Goal: Task Accomplishment & Management: Use online tool/utility

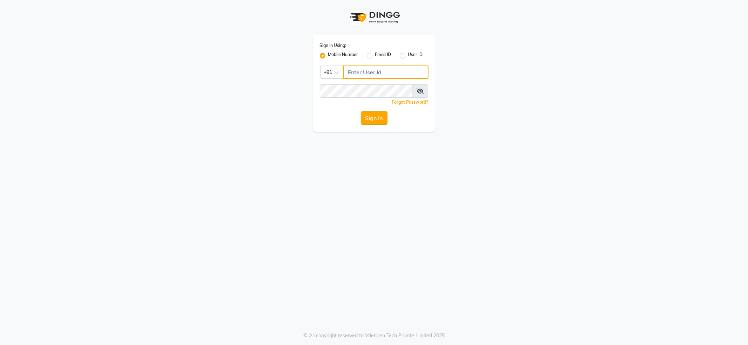
type input "7888029666"
click at [385, 119] on button "Sign In" at bounding box center [374, 117] width 27 height 13
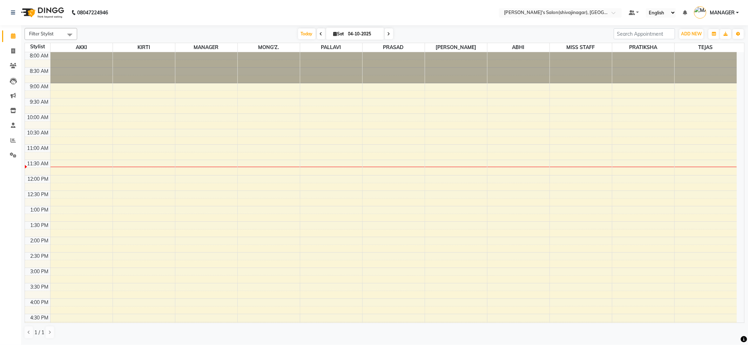
scroll to position [230, 0]
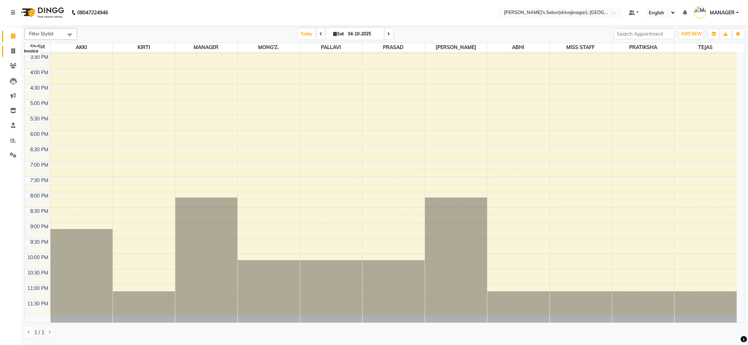
click at [12, 52] on icon at bounding box center [13, 50] width 4 height 5
select select "4174"
select select "service"
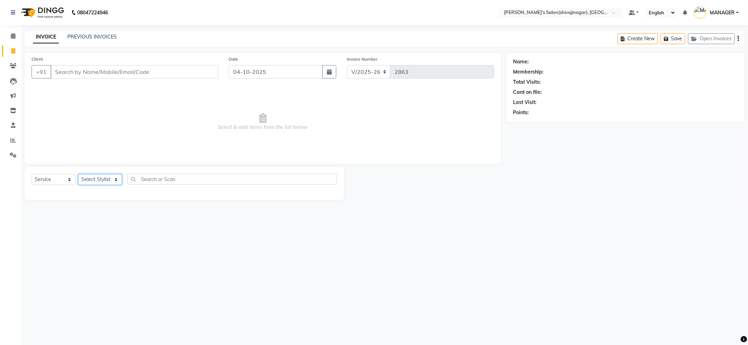
click at [118, 178] on select "Select Stylist" at bounding box center [100, 179] width 44 height 11
click at [113, 182] on select "Select Stylist [PERSON_NAME] MANAGER MISS STAFF MONG'Z. [PERSON_NAME] [PERSON_N…" at bounding box center [100, 179] width 44 height 11
click at [13, 34] on icon at bounding box center [13, 35] width 5 height 5
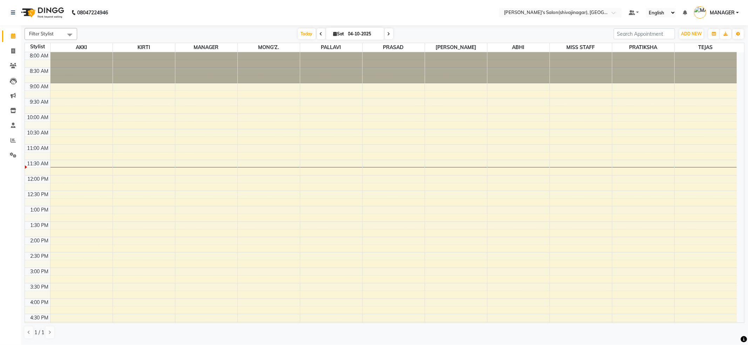
click at [317, 35] on span at bounding box center [321, 33] width 8 height 11
type input "03-10-2025"
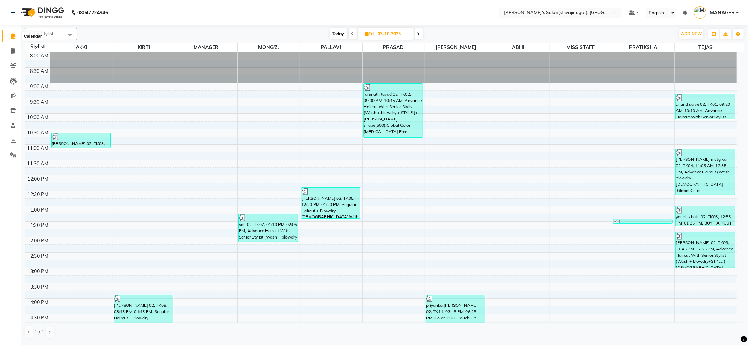
click at [11, 35] on icon at bounding box center [13, 35] width 5 height 5
click at [11, 140] on icon at bounding box center [13, 140] width 5 height 5
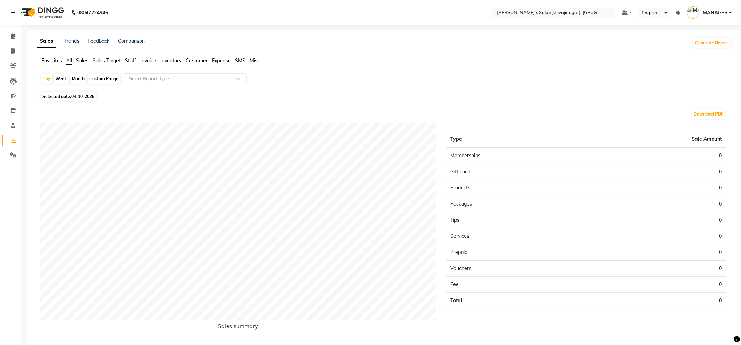
click at [76, 79] on div "Month" at bounding box center [78, 79] width 16 height 10
select select "10"
select select "2025"
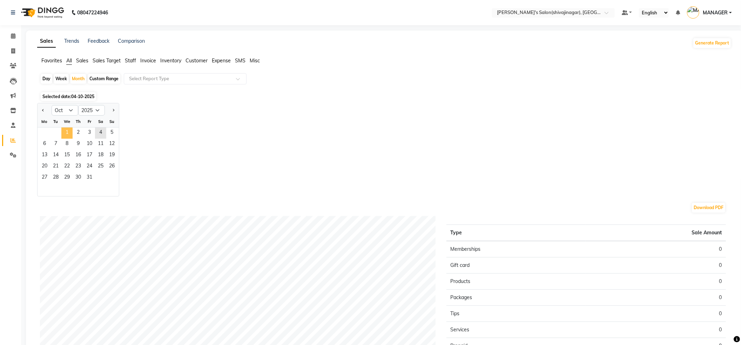
click at [65, 129] on span "1" at bounding box center [66, 133] width 11 height 11
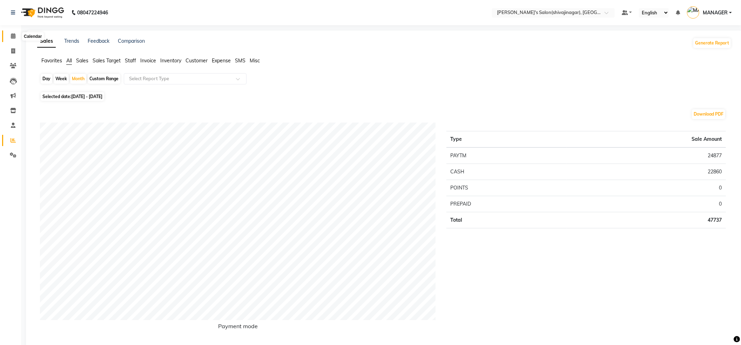
click at [13, 35] on icon at bounding box center [13, 35] width 5 height 5
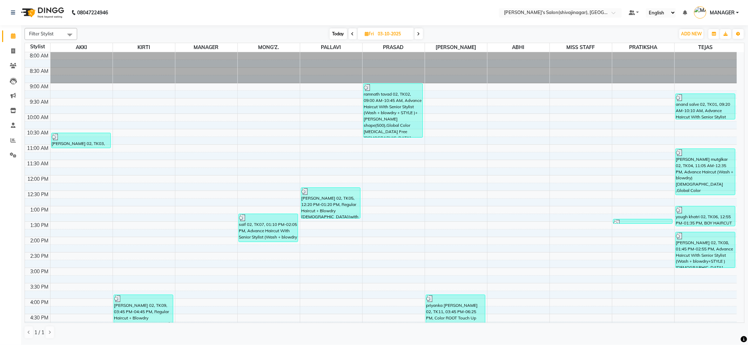
click at [419, 34] on icon at bounding box center [418, 34] width 3 height 4
type input "04-10-2025"
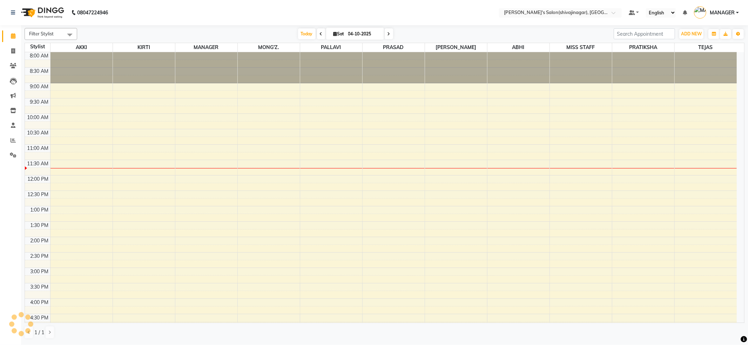
scroll to position [94, 0]
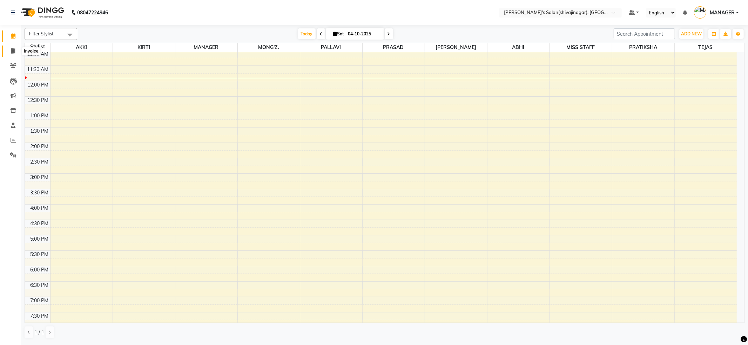
click at [13, 49] on icon at bounding box center [13, 50] width 4 height 5
select select "service"
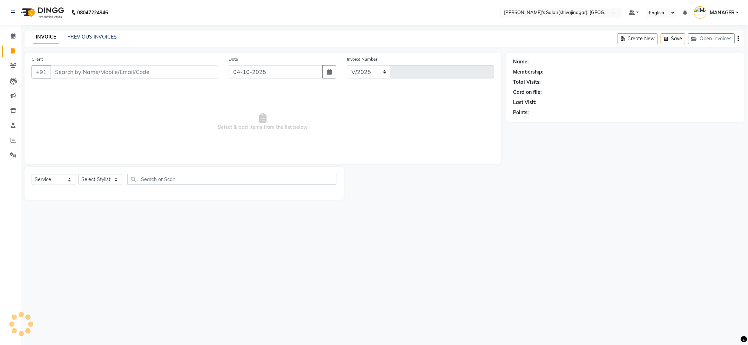
select select "4174"
type input "2863"
click at [86, 180] on select "Select Stylist" at bounding box center [100, 179] width 44 height 11
select select "24666"
click at [78, 174] on select "Select Stylist [PERSON_NAME] MANAGER MISS STAFF MONG'Z. [PERSON_NAME] [PERSON_N…" at bounding box center [100, 179] width 44 height 11
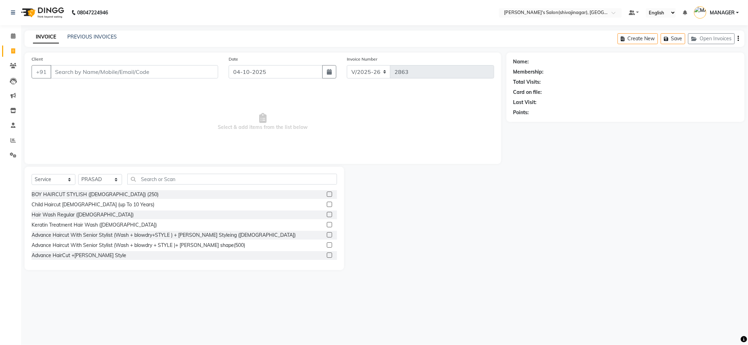
click at [164, 173] on div "Select Service Product Membership Package Voucher Prepaid Gift Card Select Styl…" at bounding box center [184, 218] width 319 height 103
click at [146, 182] on input "text" at bounding box center [232, 179] width 210 height 11
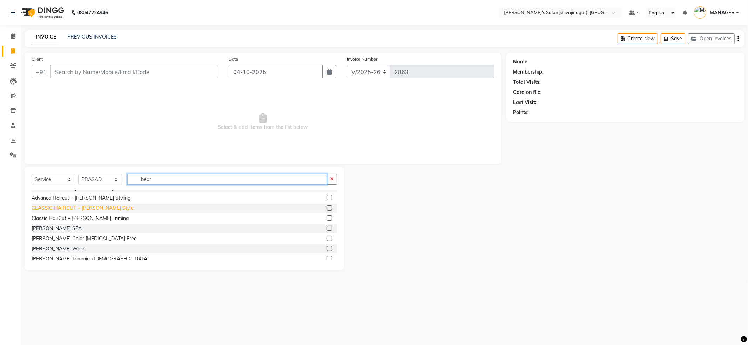
scroll to position [41, 0]
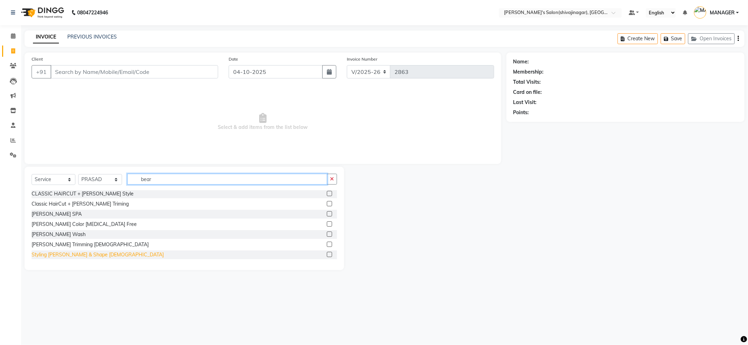
type input "bear"
click at [63, 254] on div "Styling [PERSON_NAME] & Shape [DEMOGRAPHIC_DATA]" at bounding box center [98, 254] width 132 height 7
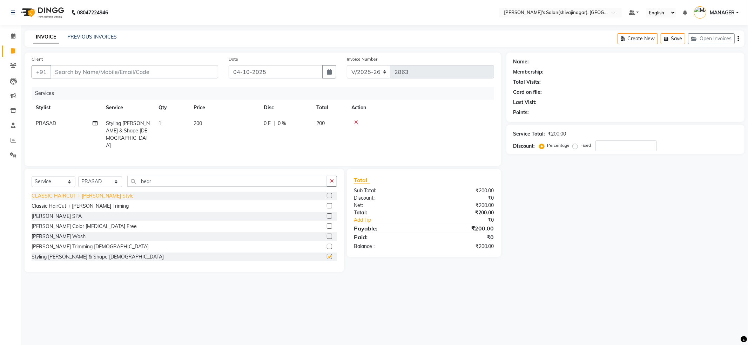
checkbox input "false"
click at [97, 68] on input "Client" at bounding box center [134, 71] width 168 height 13
type input "7"
type input "0"
type input "7030603000"
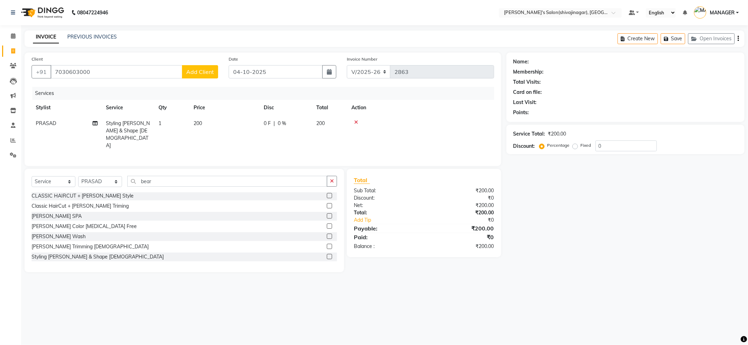
click at [191, 72] on span "Add Client" at bounding box center [200, 71] width 28 height 7
select select "22"
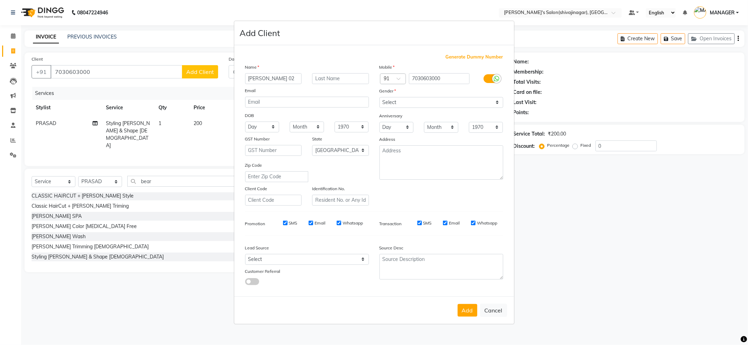
type input "[PERSON_NAME] 02"
click at [405, 99] on select "Select [DEMOGRAPHIC_DATA] [DEMOGRAPHIC_DATA] Other Prefer Not To Say" at bounding box center [441, 102] width 124 height 11
select select "[DEMOGRAPHIC_DATA]"
click at [379, 97] on select "Select [DEMOGRAPHIC_DATA] [DEMOGRAPHIC_DATA] Other Prefer Not To Say" at bounding box center [441, 102] width 124 height 11
click at [468, 259] on button "Add" at bounding box center [467, 310] width 20 height 13
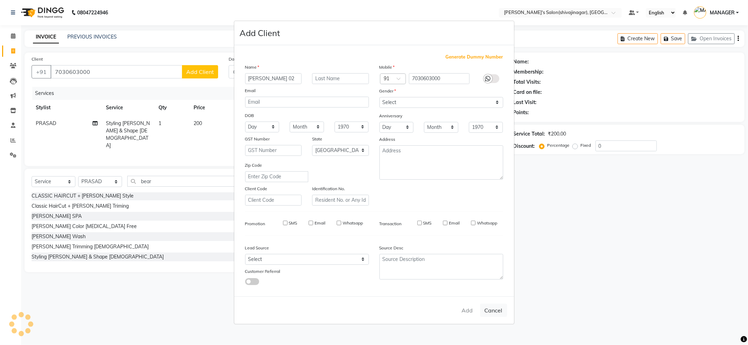
select select
select select "null"
select select
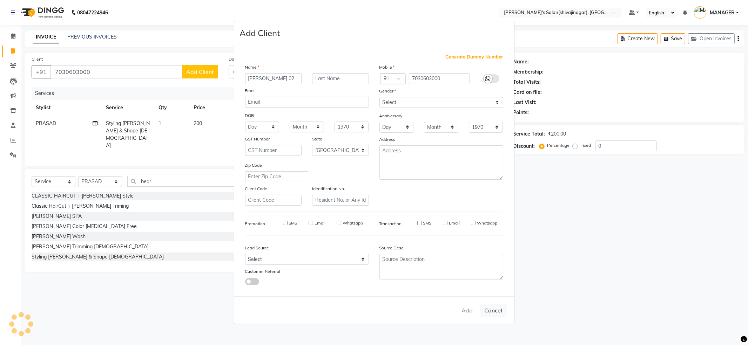
select select
checkbox input "false"
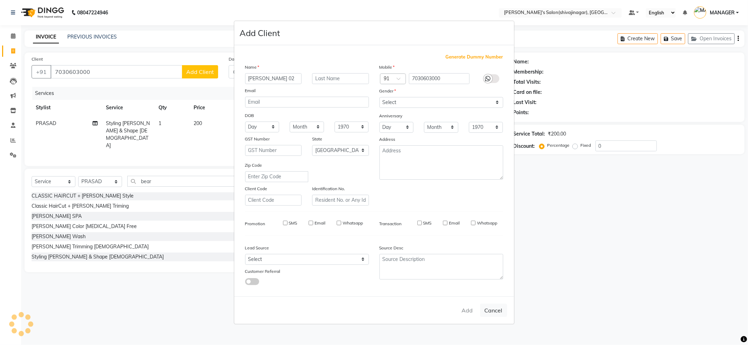
checkbox input "false"
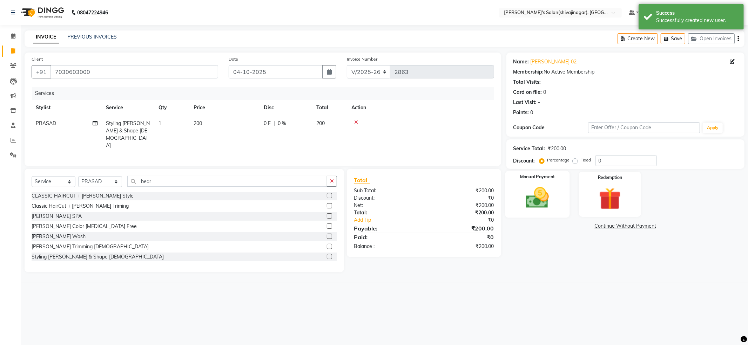
click at [536, 188] on img at bounding box center [537, 198] width 38 height 27
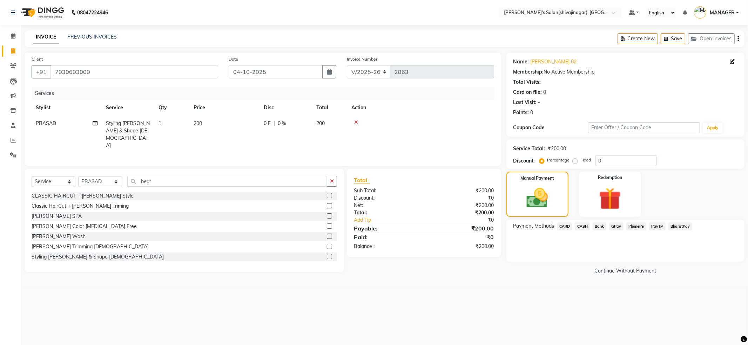
click at [560, 224] on span "PayTM" at bounding box center [657, 227] width 17 height 8
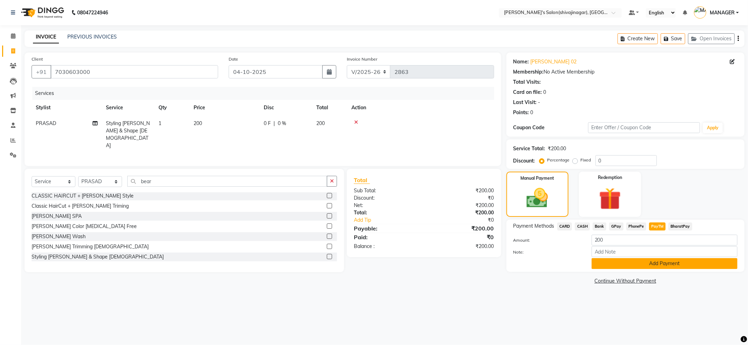
click at [560, 259] on button "Add Payment" at bounding box center [664, 263] width 146 height 11
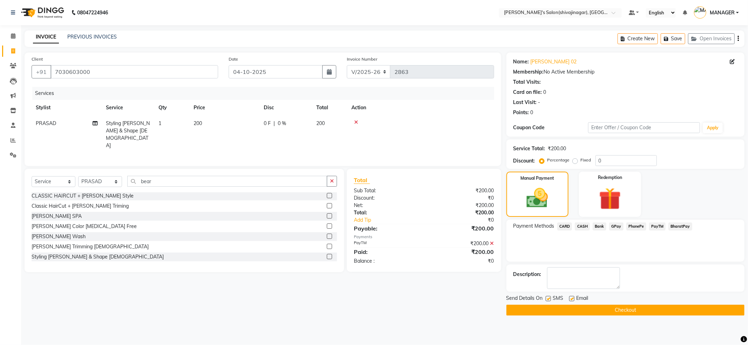
click at [560, 259] on button "Checkout" at bounding box center [625, 310] width 238 height 11
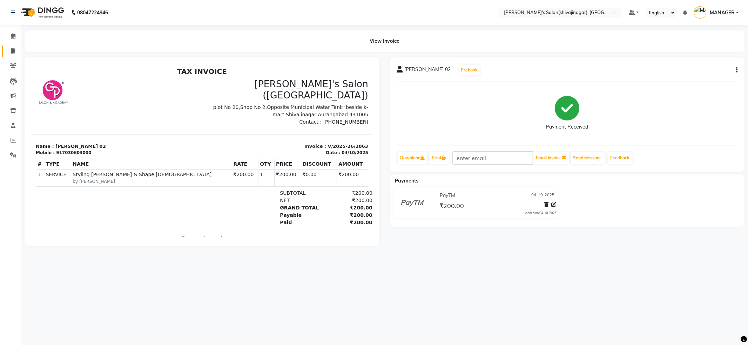
click at [9, 46] on link "Invoice" at bounding box center [10, 52] width 17 height 12
select select "service"
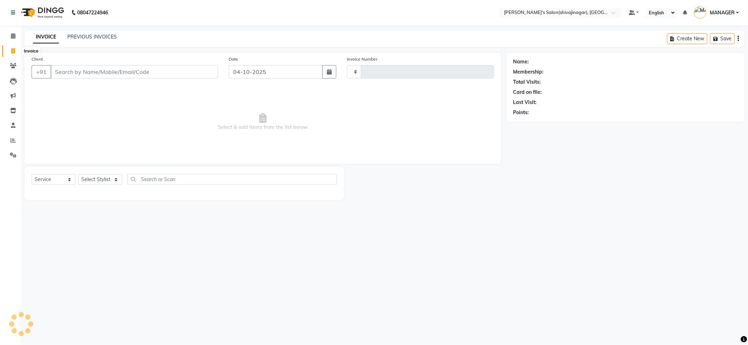
type input "2864"
select select "4174"
click at [84, 178] on select "Select Stylist [PERSON_NAME] MANAGER MISS STAFF MONG'Z. [PERSON_NAME] [PERSON_N…" at bounding box center [100, 179] width 44 height 11
select select "24667"
click at [78, 174] on select "Select Stylist [PERSON_NAME] MANAGER MISS STAFF MONG'Z. [PERSON_NAME] [PERSON_N…" at bounding box center [100, 179] width 44 height 11
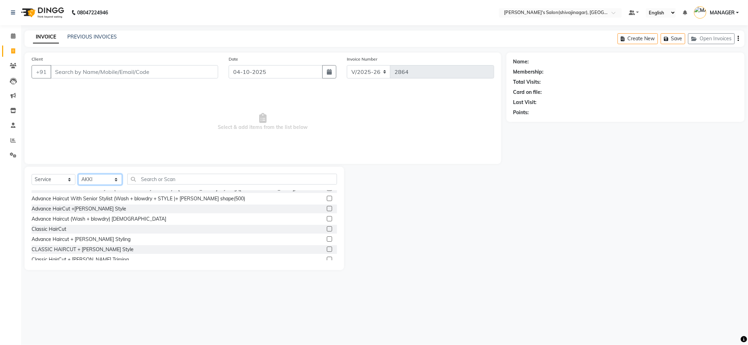
scroll to position [93, 0]
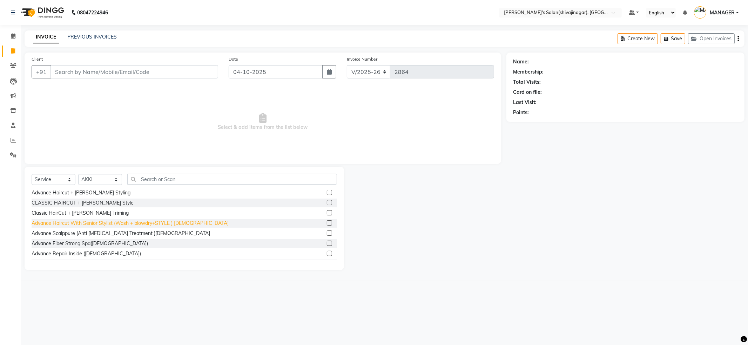
click at [167, 222] on div "Advance Haircut With Senior Stylist (Wash + blowdry+STYLE ) [DEMOGRAPHIC_DATA]" at bounding box center [130, 223] width 197 height 7
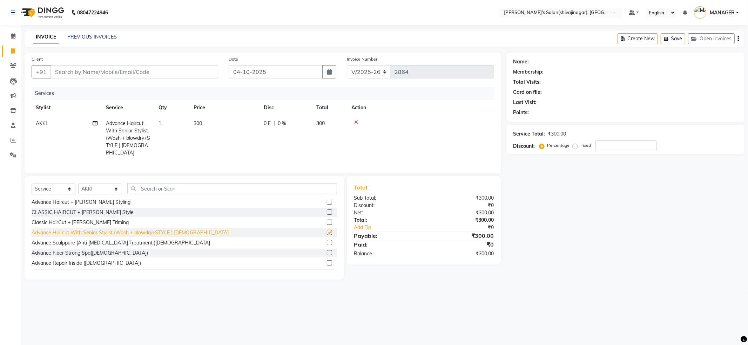
checkbox input "false"
click at [170, 66] on input "Client" at bounding box center [134, 71] width 168 height 13
click at [116, 70] on input "Client" at bounding box center [134, 71] width 168 height 13
type input "9"
type input "0"
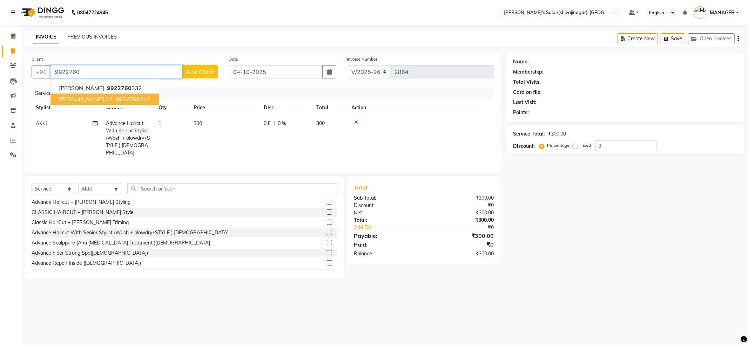
click at [118, 103] on button "[PERSON_NAME] 02 9922760 212" at bounding box center [104, 99] width 108 height 11
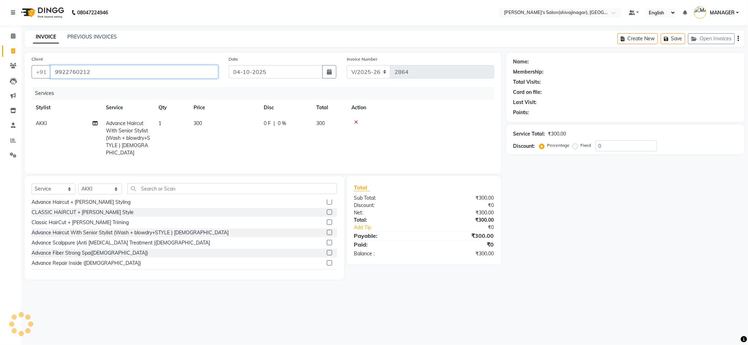
type input "9922760212"
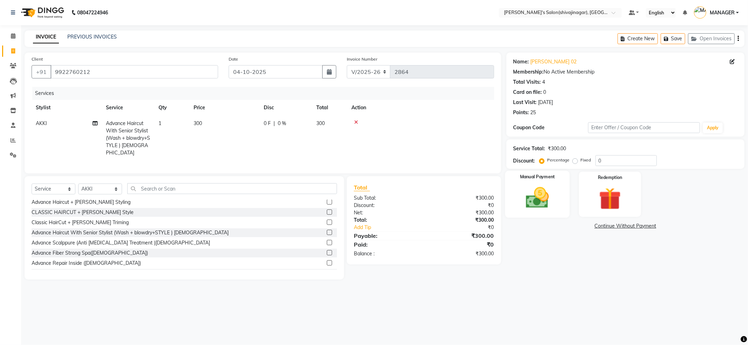
click at [541, 193] on img at bounding box center [537, 198] width 38 height 27
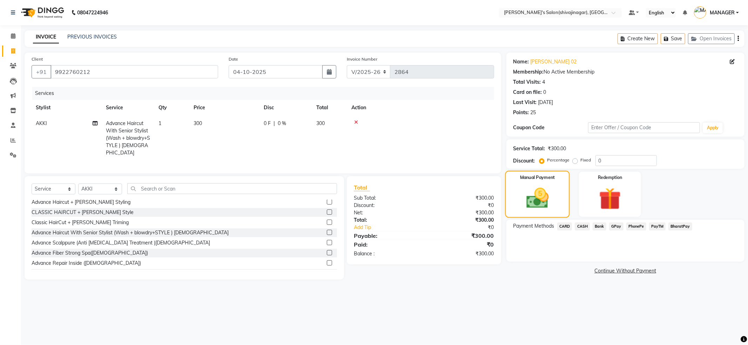
click at [560, 202] on div "Manual Payment" at bounding box center [537, 194] width 64 height 47
click at [548, 202] on img at bounding box center [537, 198] width 36 height 26
click at [560, 225] on span "CASH" at bounding box center [582, 227] width 15 height 8
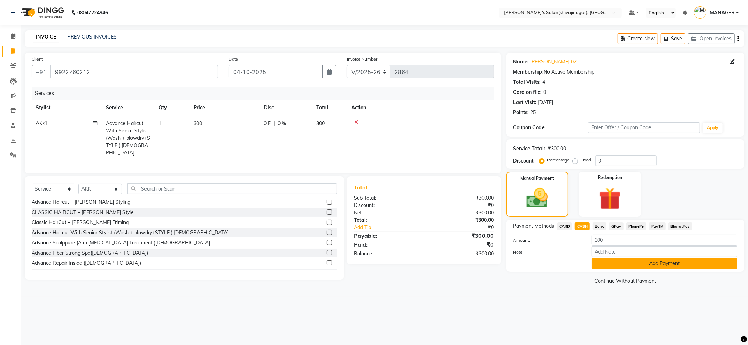
click at [560, 259] on button "Add Payment" at bounding box center [664, 263] width 146 height 11
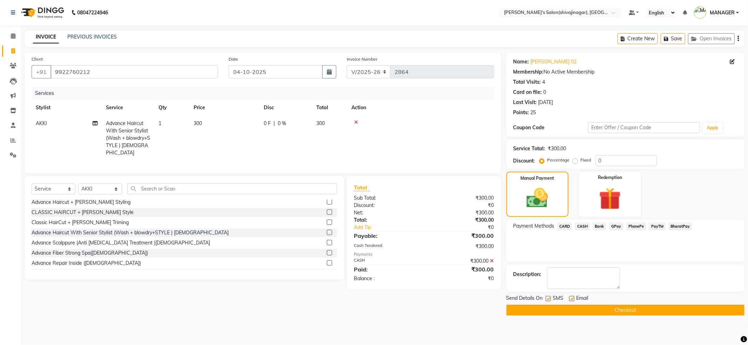
click at [560, 259] on button "Checkout" at bounding box center [625, 310] width 238 height 11
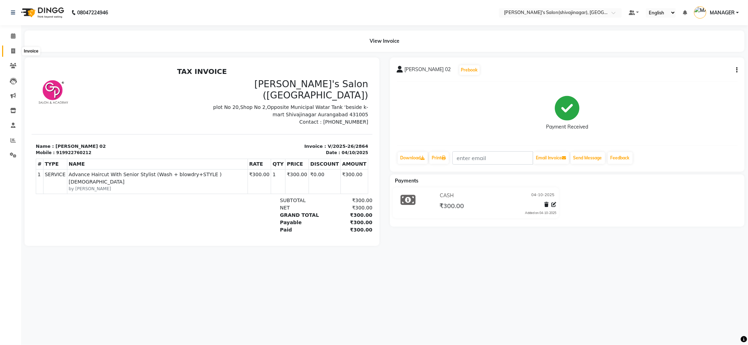
click at [11, 50] on icon at bounding box center [13, 50] width 4 height 5
select select "service"
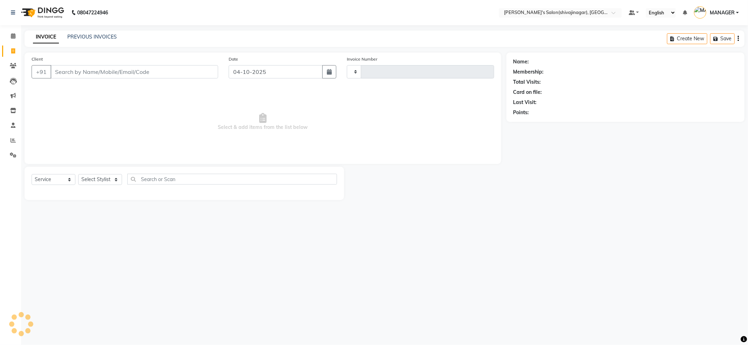
type input "2865"
select select "4174"
click at [70, 67] on input "Client" at bounding box center [134, 71] width 168 height 13
click at [89, 72] on input "Client" at bounding box center [134, 71] width 168 height 13
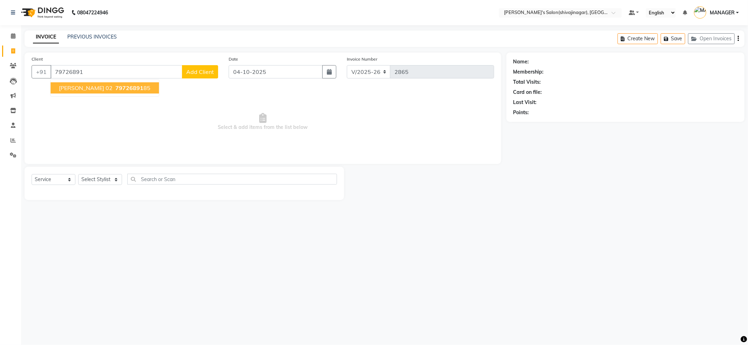
click at [102, 90] on span "[PERSON_NAME] 02" at bounding box center [86, 87] width 54 height 7
type input "7972689185"
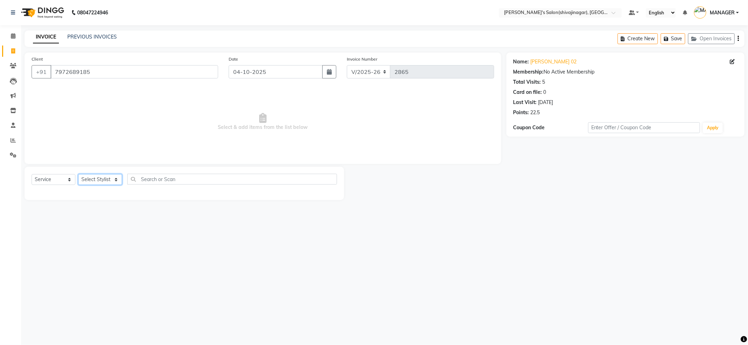
click at [111, 181] on select "Select Stylist [PERSON_NAME] MANAGER MISS STAFF MONG'Z. [PERSON_NAME] [PERSON_N…" at bounding box center [100, 179] width 44 height 11
select select "82728"
click at [78, 174] on select "Select Stylist [PERSON_NAME] MANAGER MISS STAFF MONG'Z. [PERSON_NAME] [PERSON_N…" at bounding box center [100, 179] width 44 height 11
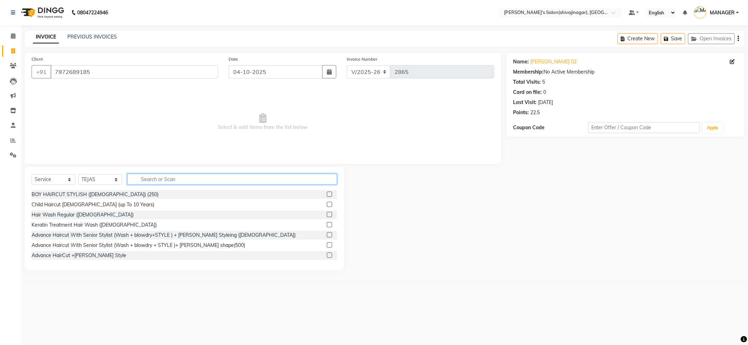
click at [145, 175] on input "text" at bounding box center [232, 179] width 210 height 11
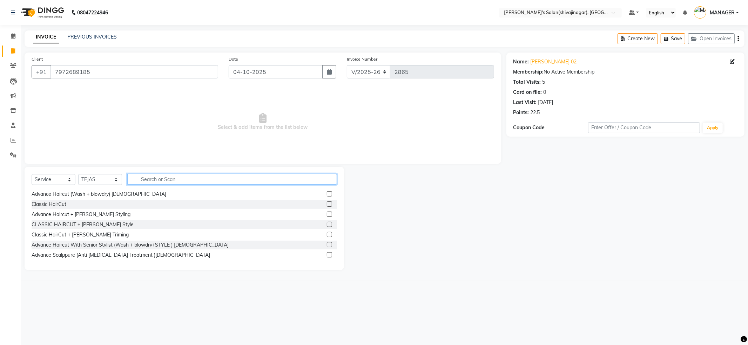
scroll to position [93, 0]
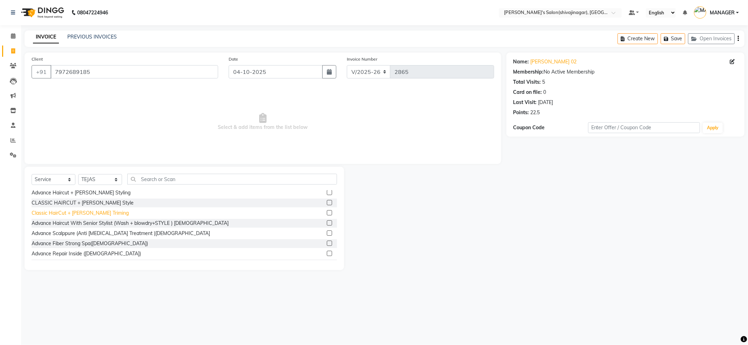
drag, startPoint x: 83, startPoint y: 226, endPoint x: 98, endPoint y: 219, distance: 16.6
click at [83, 226] on div "Advance Haircut With Senior Stylist (Wash + blowdry+STYLE ) [DEMOGRAPHIC_DATA]" at bounding box center [130, 223] width 197 height 7
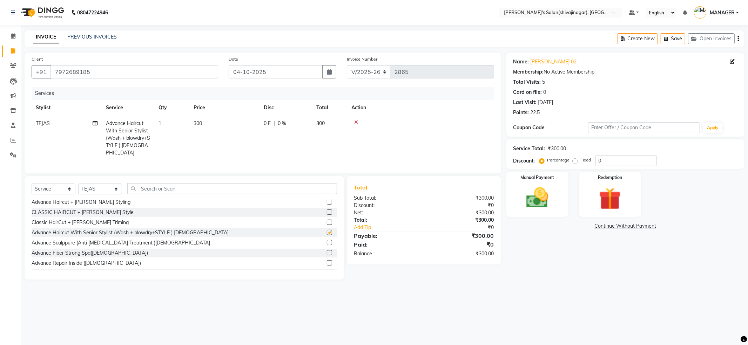
checkbox input "false"
click at [528, 201] on img at bounding box center [537, 198] width 38 height 27
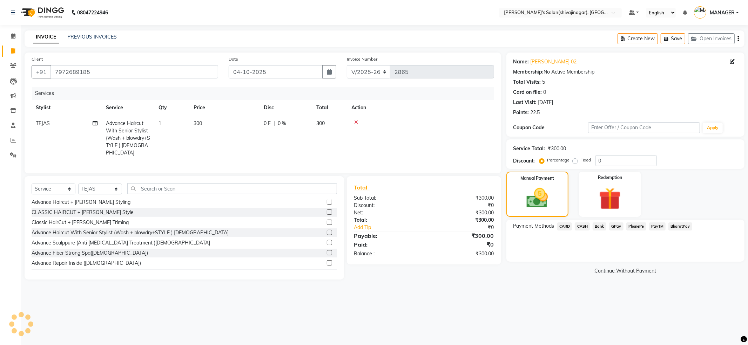
click at [560, 227] on span "PayTM" at bounding box center [657, 227] width 17 height 8
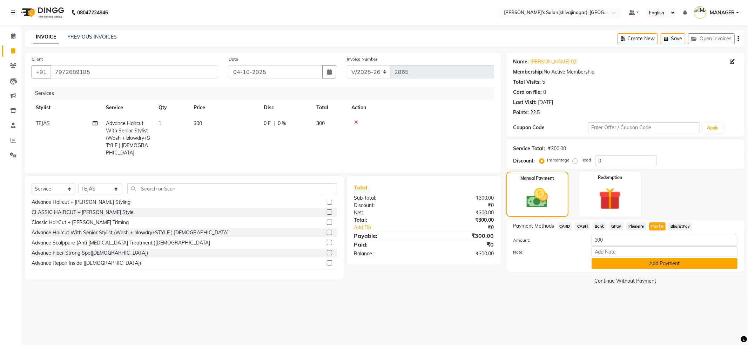
click at [560, 259] on button "Add Payment" at bounding box center [664, 263] width 146 height 11
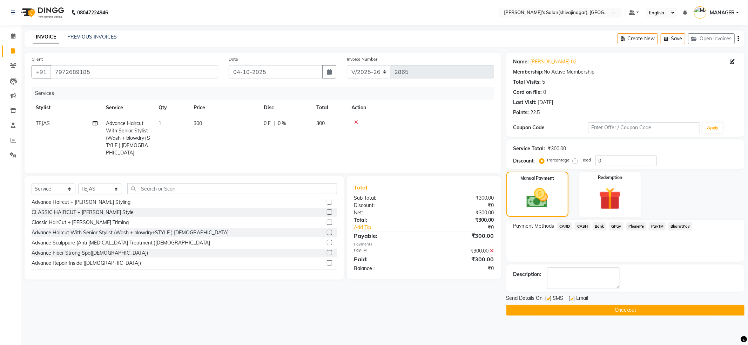
click at [560, 259] on button "Checkout" at bounding box center [625, 310] width 238 height 11
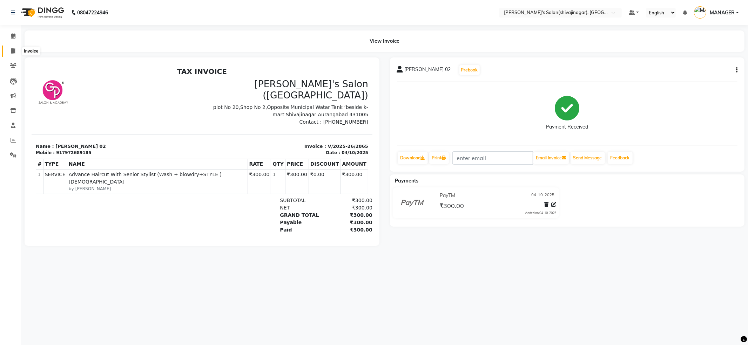
click at [12, 50] on icon at bounding box center [13, 50] width 4 height 5
select select "service"
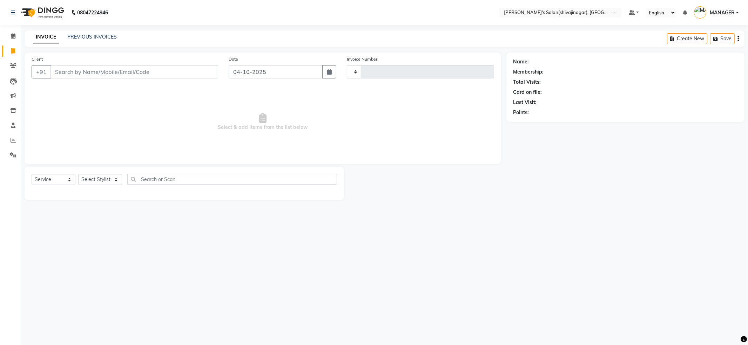
click at [77, 64] on div "Client +91" at bounding box center [124, 69] width 197 height 29
select select "4174"
type input "2866"
drag, startPoint x: 96, startPoint y: 79, endPoint x: 96, endPoint y: 72, distance: 7.0
click at [96, 73] on div "Client +91" at bounding box center [124, 69] width 197 height 29
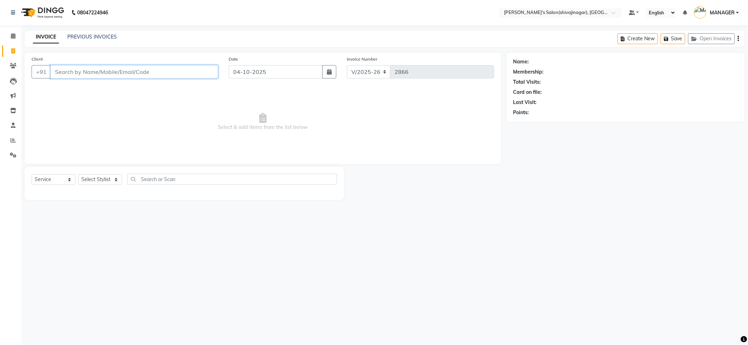
click at [96, 72] on input "Client" at bounding box center [134, 71] width 168 height 13
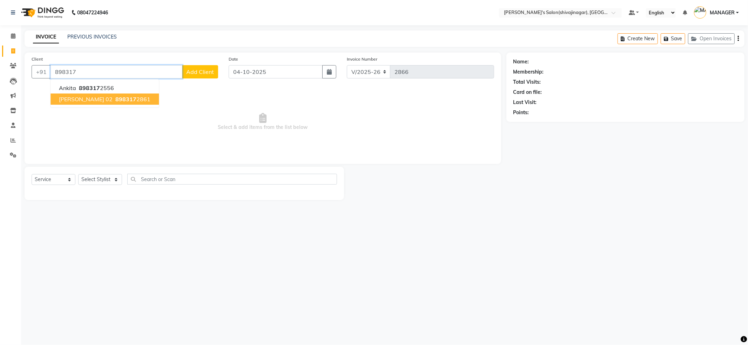
click at [84, 94] on button "[PERSON_NAME] 02 898317 2861" at bounding box center [104, 99] width 108 height 11
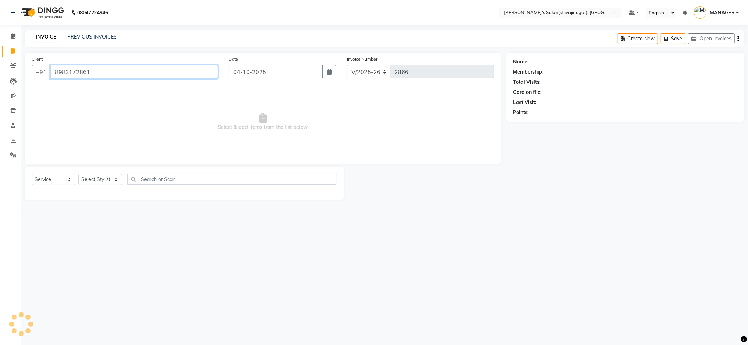
type input "8983172861"
